Goal: Find specific page/section: Find specific page/section

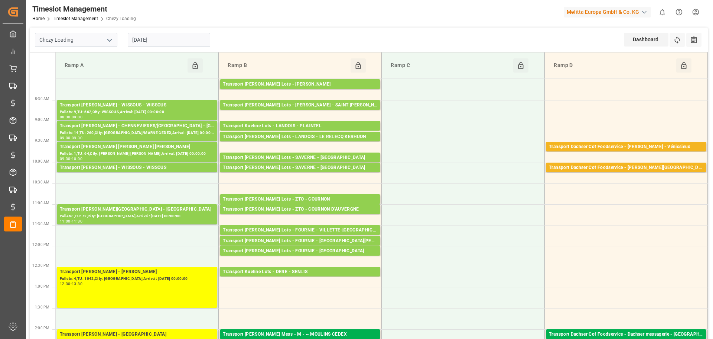
click at [617, 13] on div "Melitta Europa GmbH & Co. KG" at bounding box center [607, 12] width 87 height 11
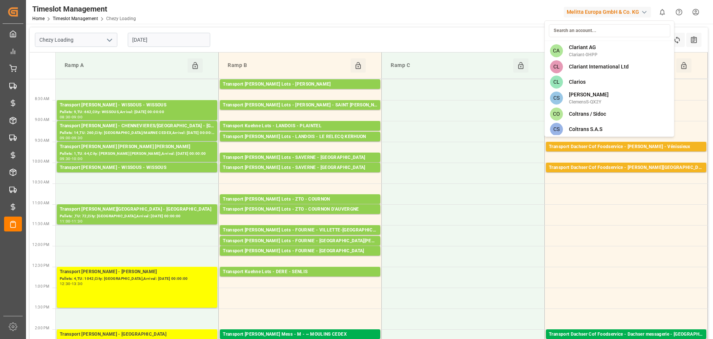
scroll to position [1041, 0]
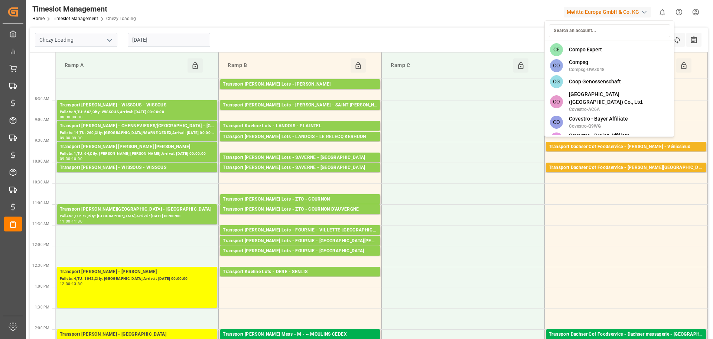
click at [520, 17] on html "Created by potrace 1.15, written by Peter Selinger 2001-2017 Created by potrace…" at bounding box center [356, 169] width 713 height 339
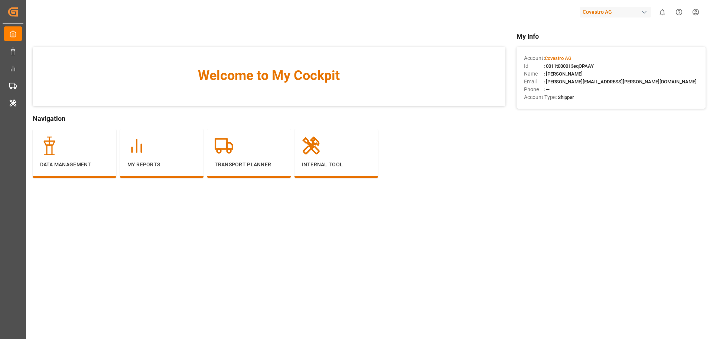
click at [600, 11] on div "Covestro AG" at bounding box center [615, 12] width 71 height 11
type input "shift"
click at [595, 46] on div "SH SHIFTX" at bounding box center [617, 49] width 127 height 15
